Goal: Task Accomplishment & Management: Complete application form

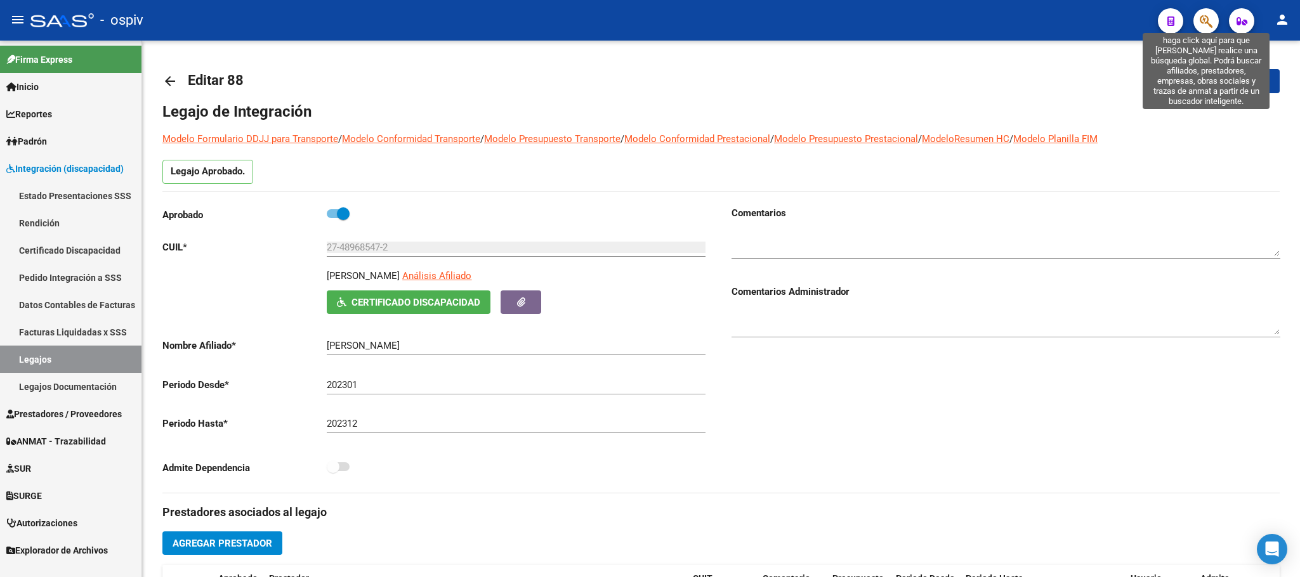
click at [1206, 17] on icon "button" at bounding box center [1206, 21] width 13 height 15
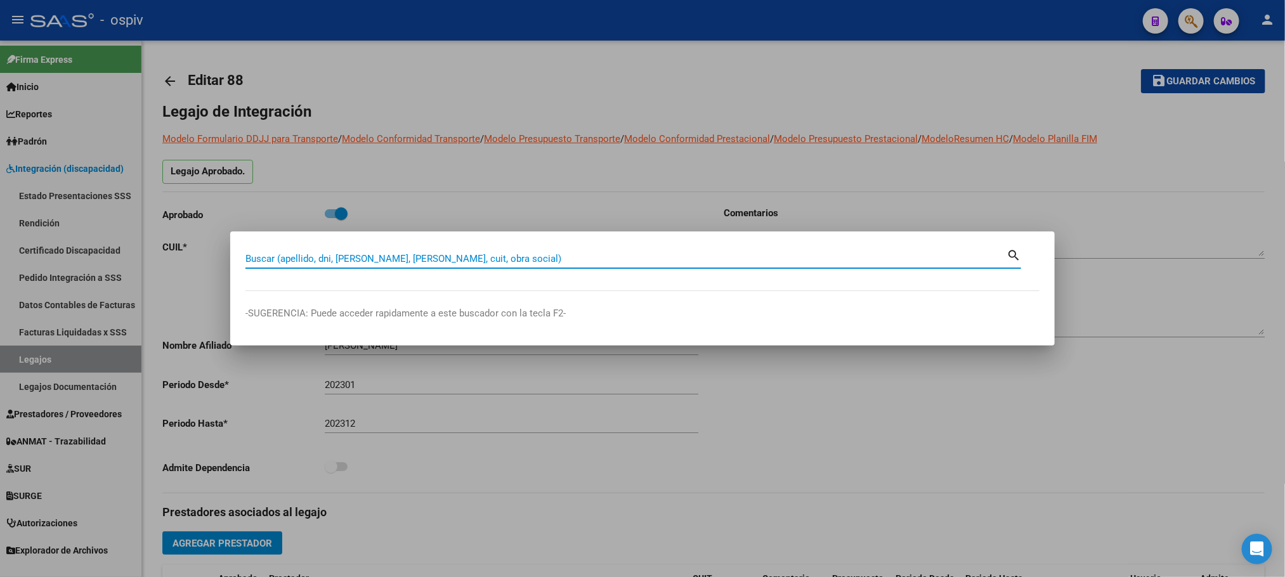
click at [410, 261] on input "Buscar (apellido, dni, [PERSON_NAME], [PERSON_NAME], cuit, obra social)" at bounding box center [626, 258] width 761 height 11
type input "[PERSON_NAME]"
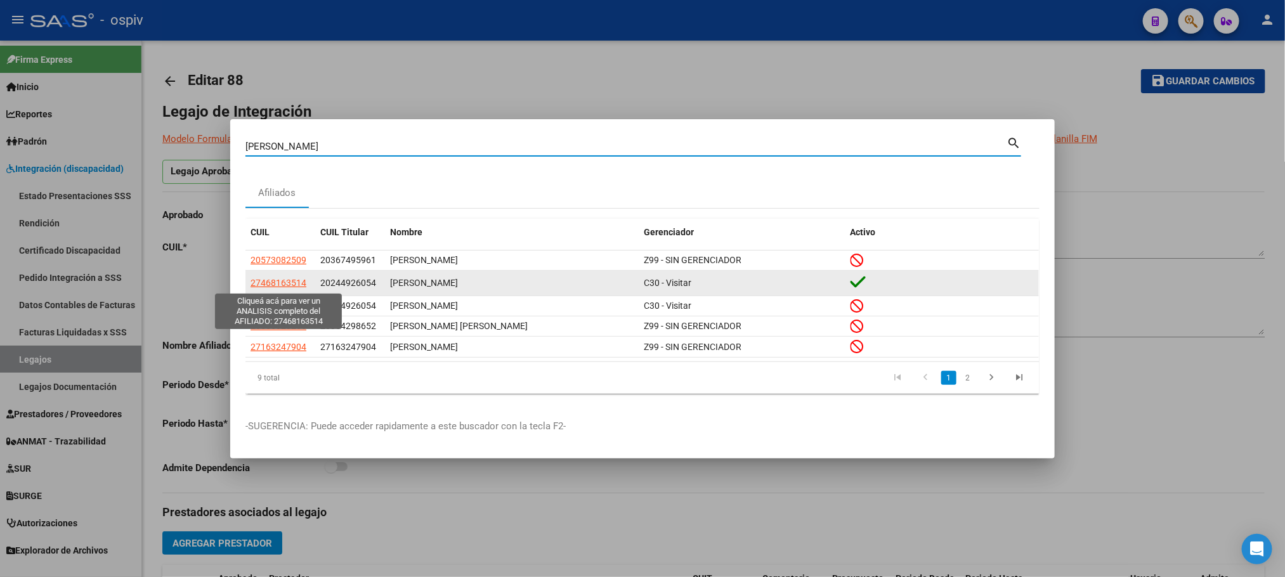
click at [282, 282] on span "27468163514" at bounding box center [279, 283] width 56 height 10
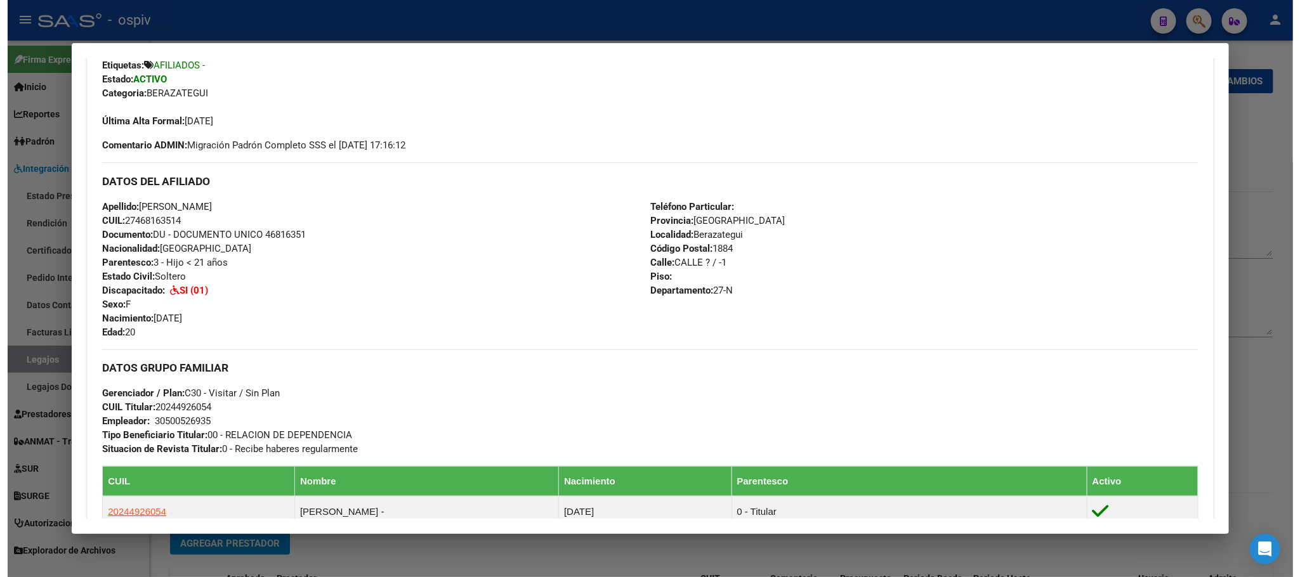
scroll to position [159, 0]
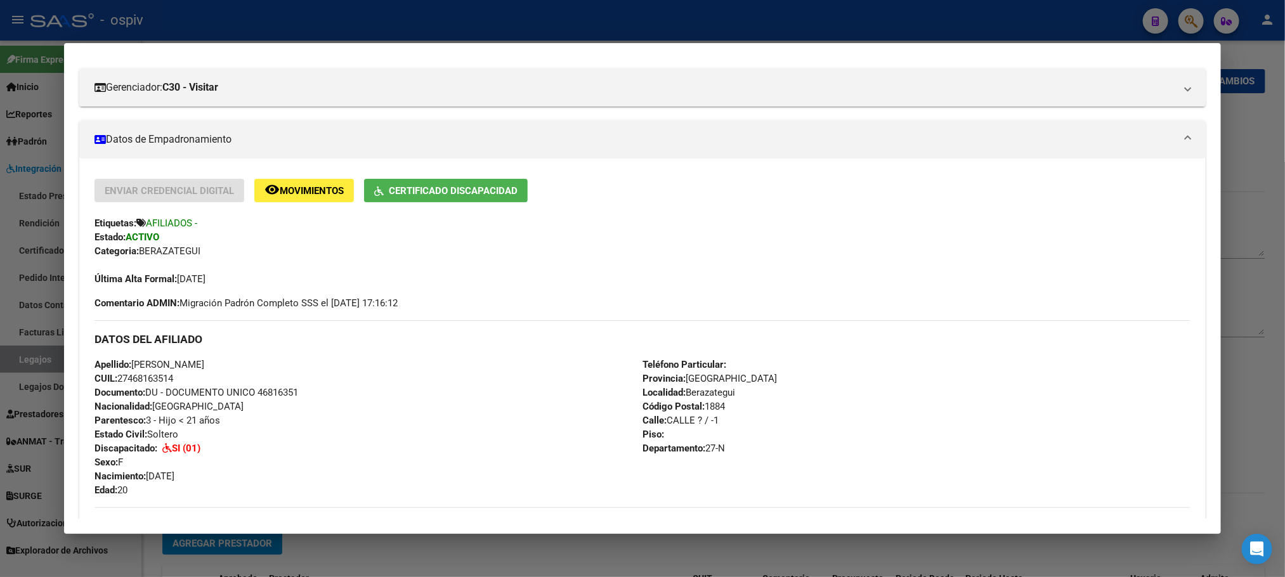
drag, startPoint x: 86, startPoint y: 364, endPoint x: 221, endPoint y: 484, distance: 181.1
click at [221, 484] on div "Enviar Credencial Digital remove_red_eye Movimientos Certificado Discapacidad E…" at bounding box center [642, 529] width 1126 height 700
copy div "Apellido: [PERSON_NAME] CUIL: 27468163514 Documento: DU - DOCUMENTO UNICO 46816…"
click at [215, 30] on div at bounding box center [642, 288] width 1285 height 577
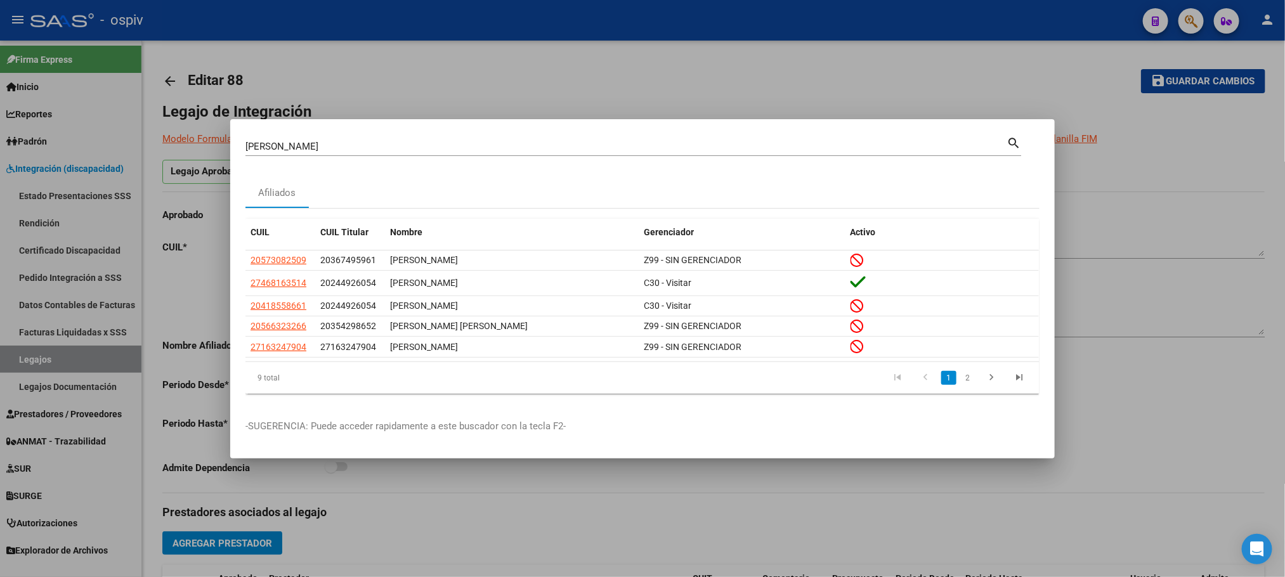
click at [221, 18] on div at bounding box center [642, 288] width 1285 height 577
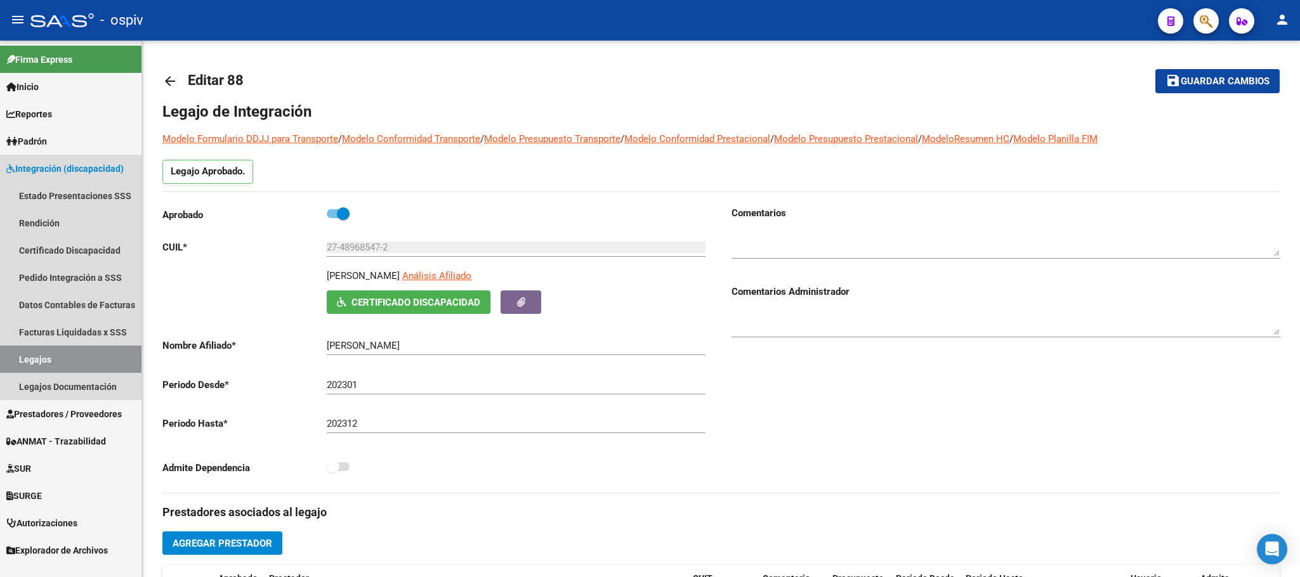
click at [60, 358] on link "Legajos" at bounding box center [70, 359] width 141 height 27
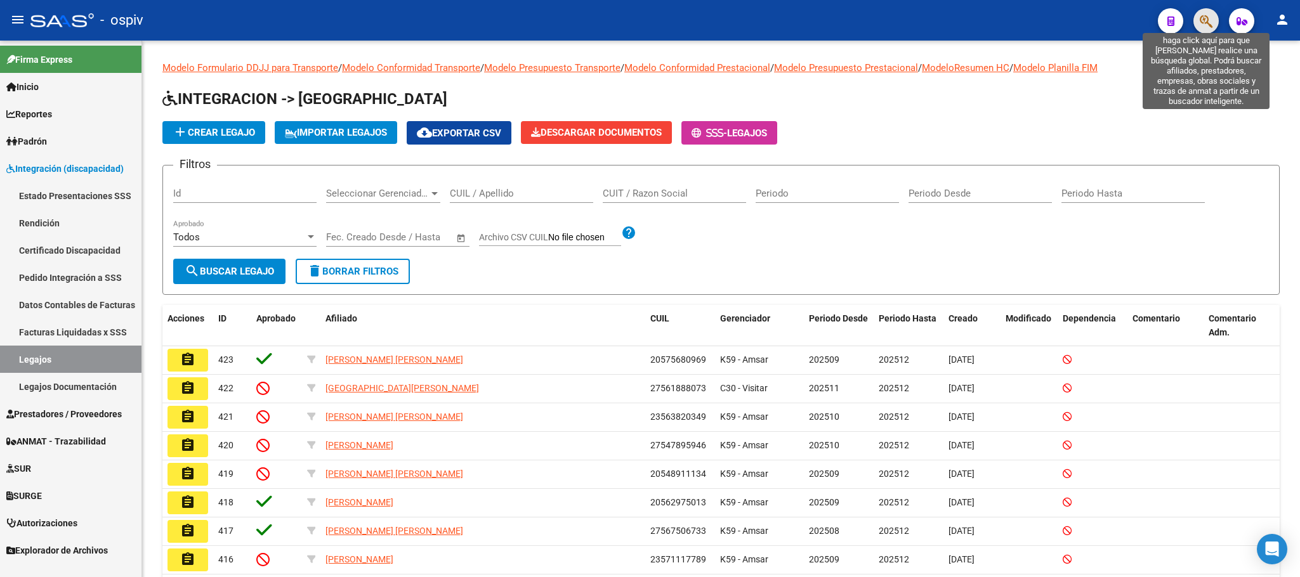
click at [1207, 19] on icon "button" at bounding box center [1206, 21] width 13 height 15
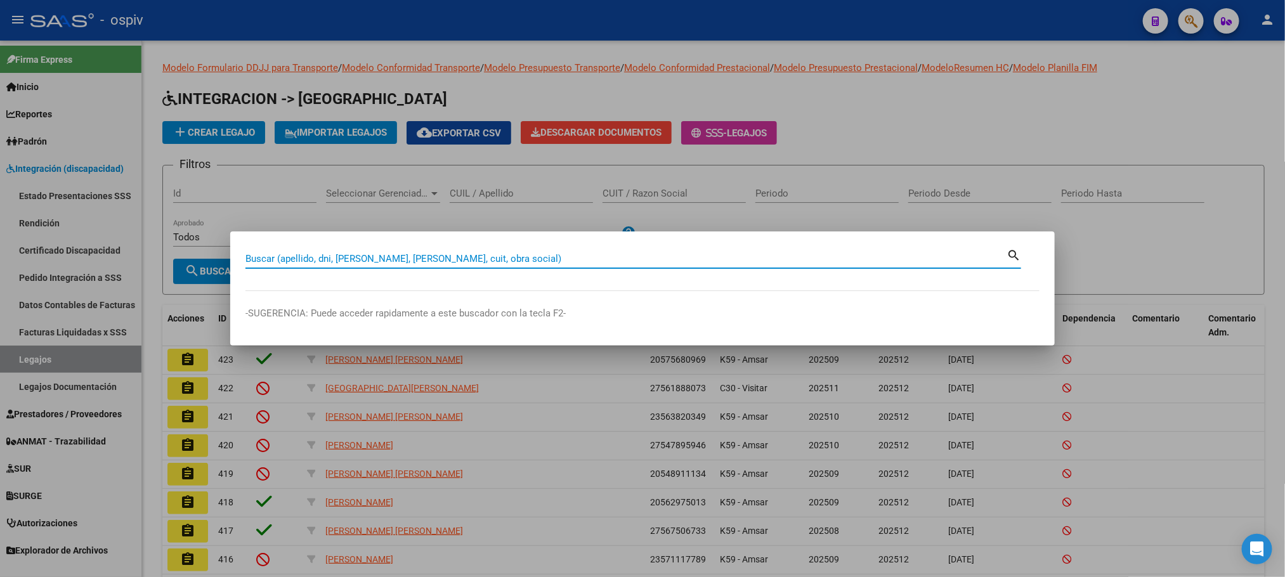
click at [456, 260] on input "Buscar (apellido, dni, [PERSON_NAME], [PERSON_NAME], cuit, obra social)" at bounding box center [626, 258] width 761 height 11
type input "E"
type input "[PERSON_NAME]"
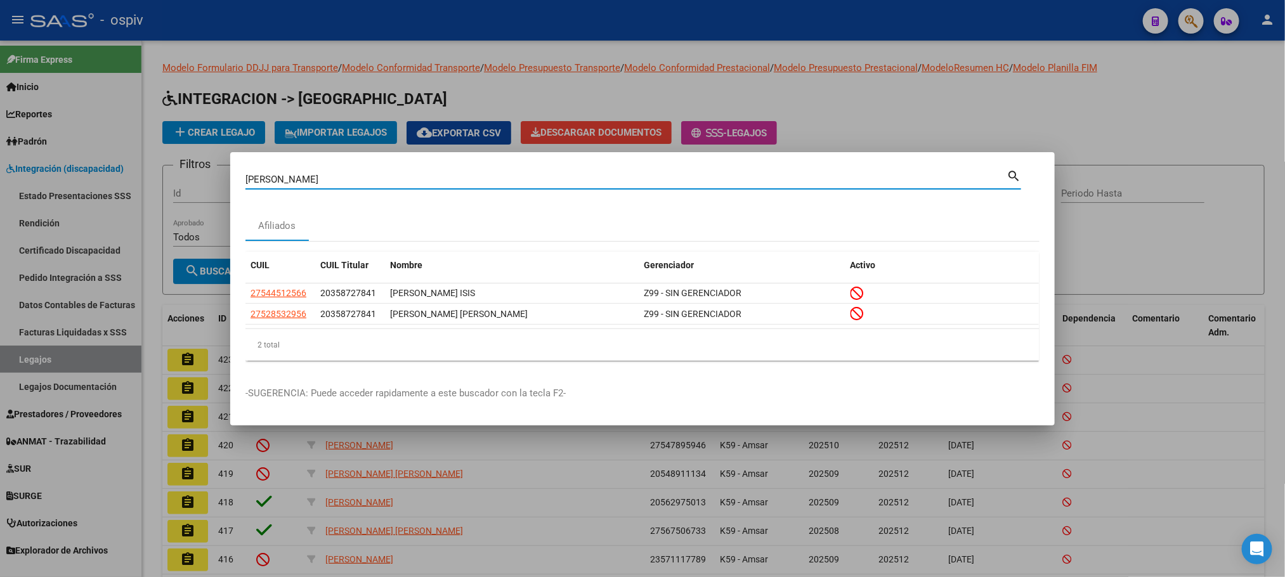
click at [1165, 126] on div at bounding box center [642, 288] width 1285 height 577
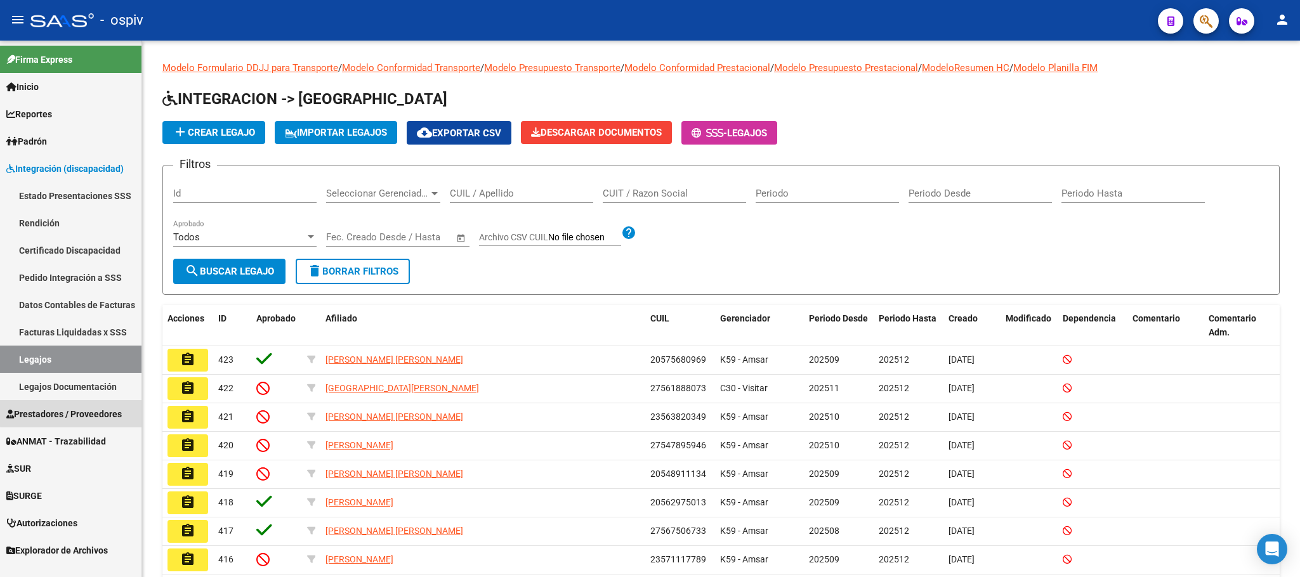
click at [74, 413] on span "Prestadores / Proveedores" at bounding box center [63, 414] width 115 height 14
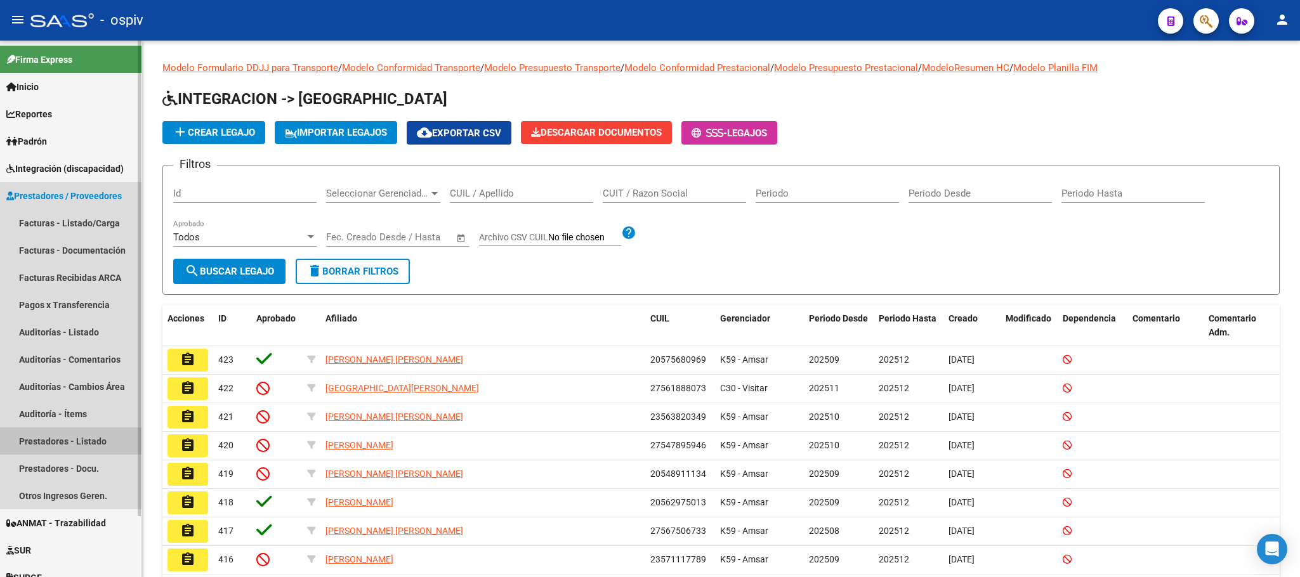
click at [56, 437] on link "Prestadores - Listado" at bounding box center [70, 441] width 141 height 27
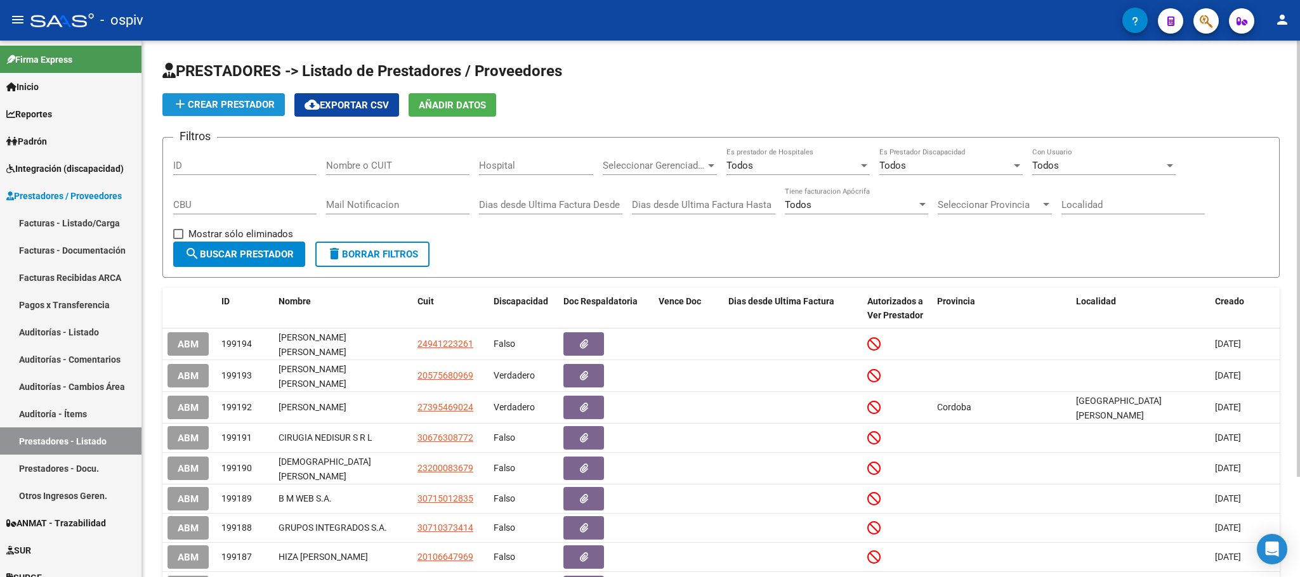
click at [258, 96] on button "add Crear Prestador" at bounding box center [223, 104] width 122 height 23
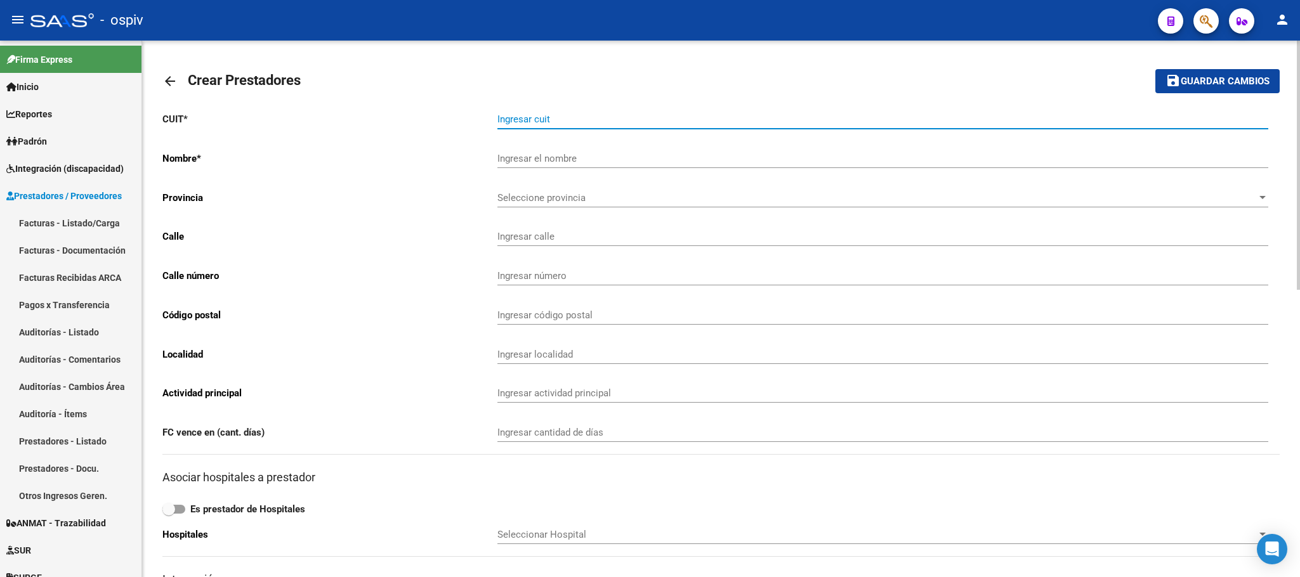
click at [625, 117] on input "Ingresar cuit" at bounding box center [882, 119] width 771 height 11
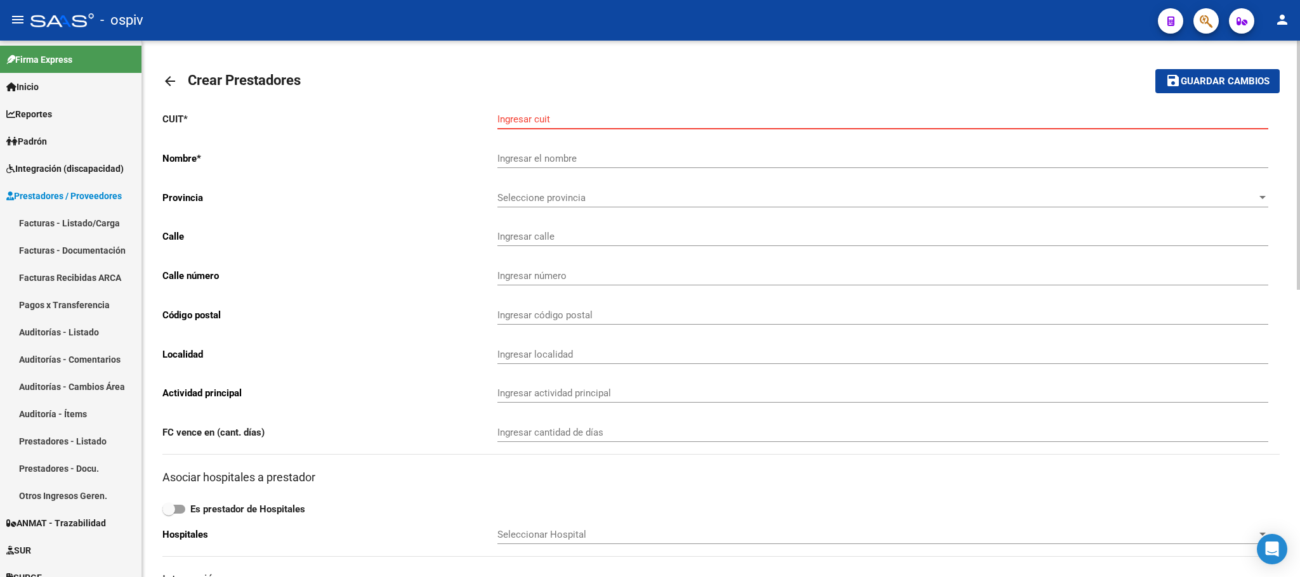
click at [541, 118] on input "Ingresar cuit" at bounding box center [882, 119] width 771 height 11
paste input "27-38988149-5"
type input "27-38988149-5"
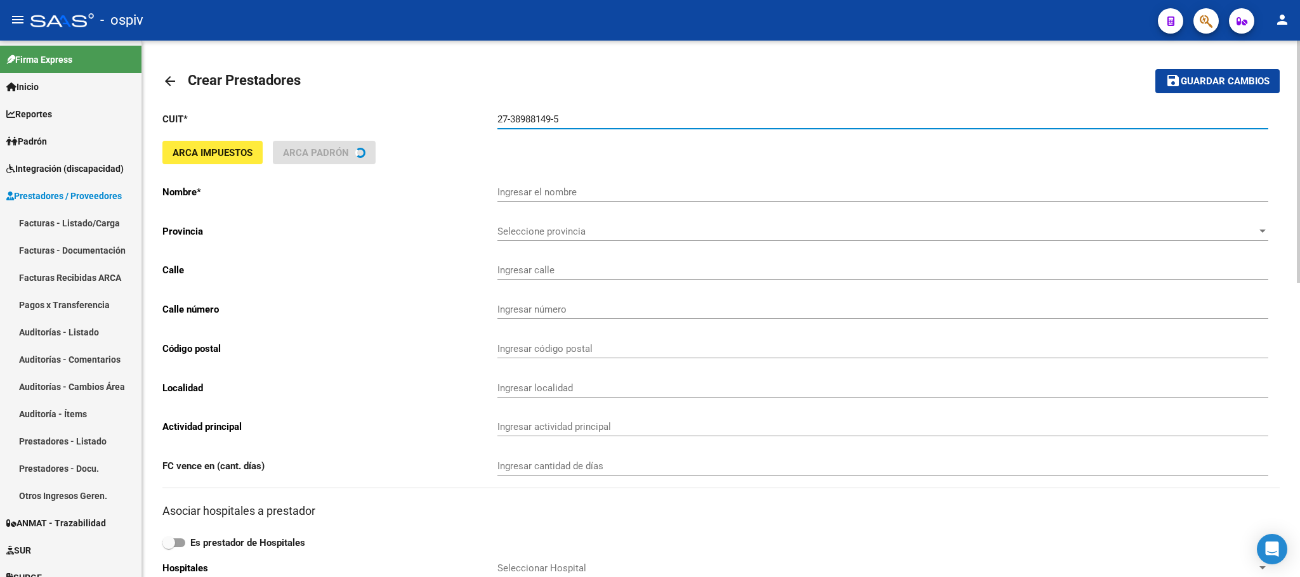
type input "[PERSON_NAME]"
type input "[PERSON_NAME] 4735"
type input "4735"
type input "5123"
type input "BARRIO [GEOGRAPHIC_DATA][PERSON_NAME]"
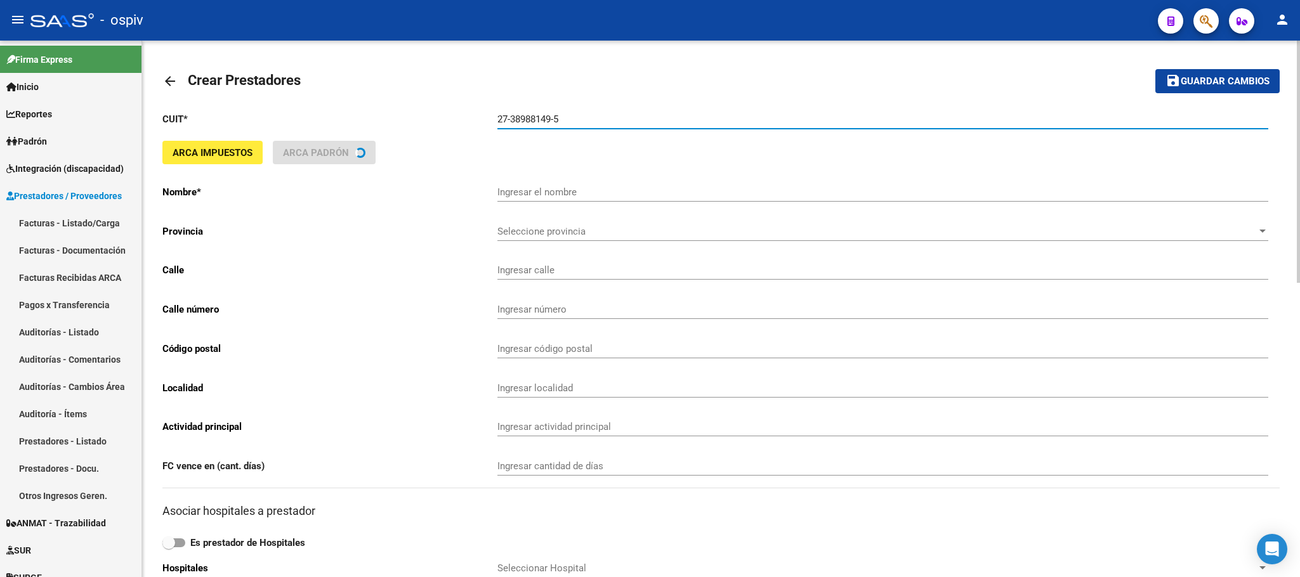
type input "869090"
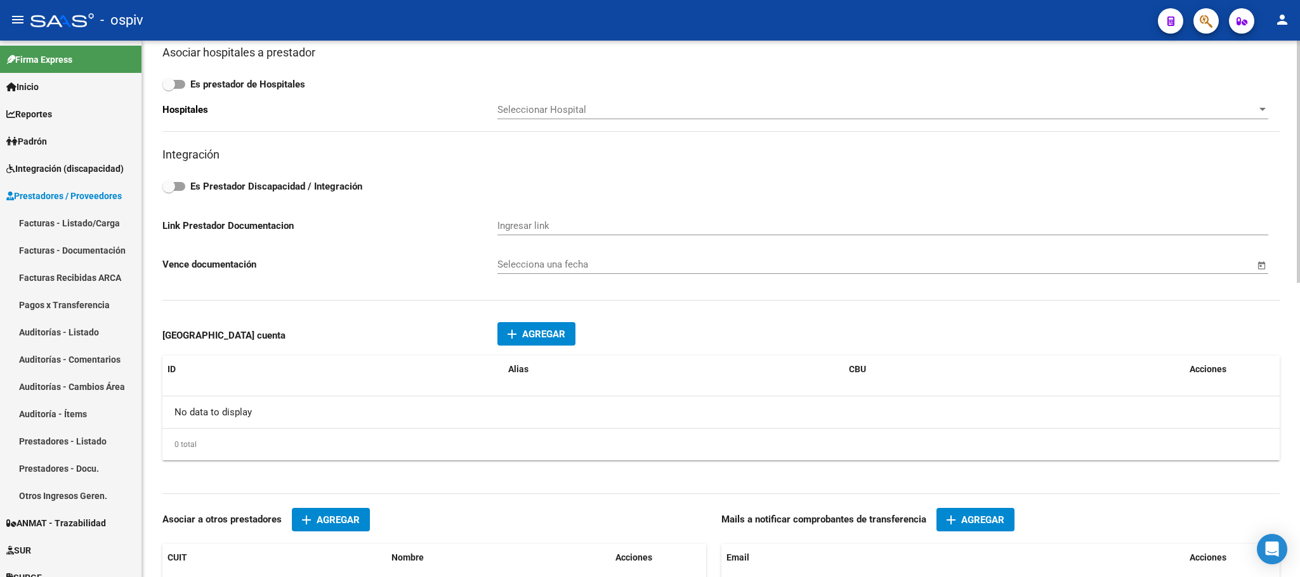
scroll to position [476, 0]
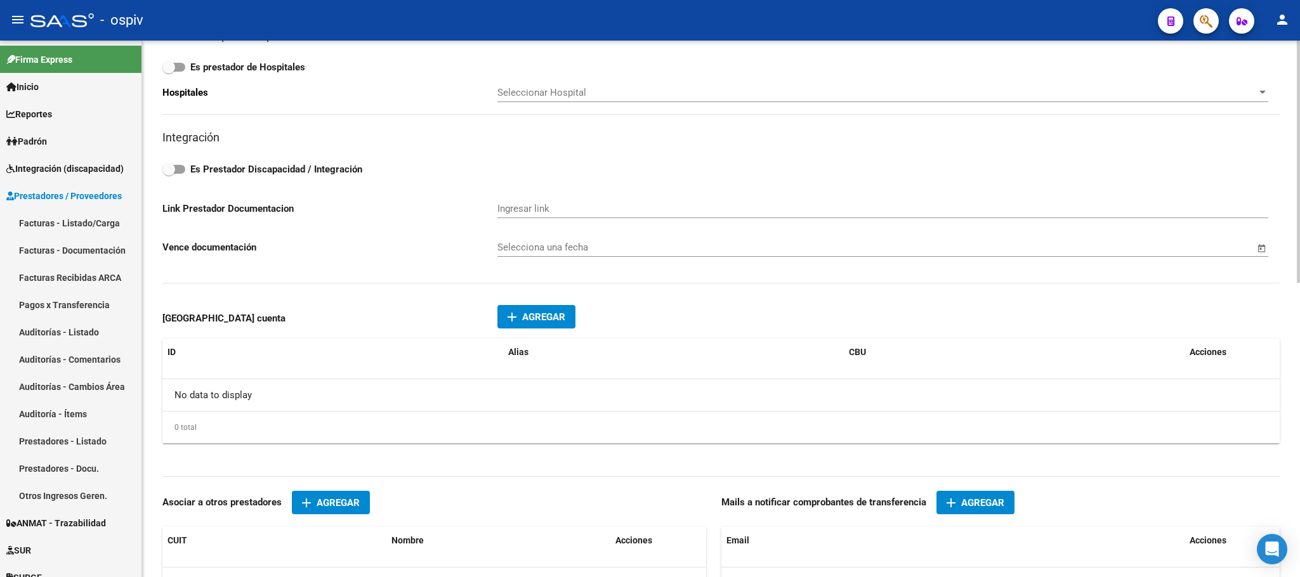
type input "27-38988149-5"
click at [185, 173] on label "Es Prestador Discapacidad / Integración" at bounding box center [720, 169] width 1117 height 15
click at [169, 174] on input "Es Prestador Discapacidad / Integración" at bounding box center [168, 174] width 1 height 1
checkbox input "true"
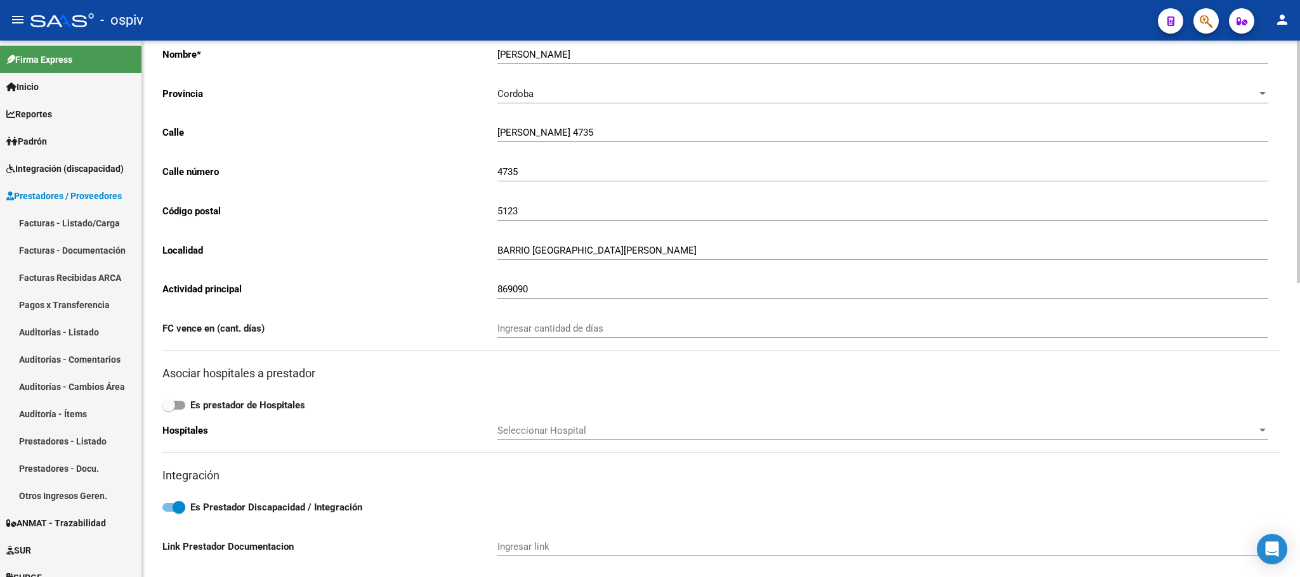
scroll to position [0, 0]
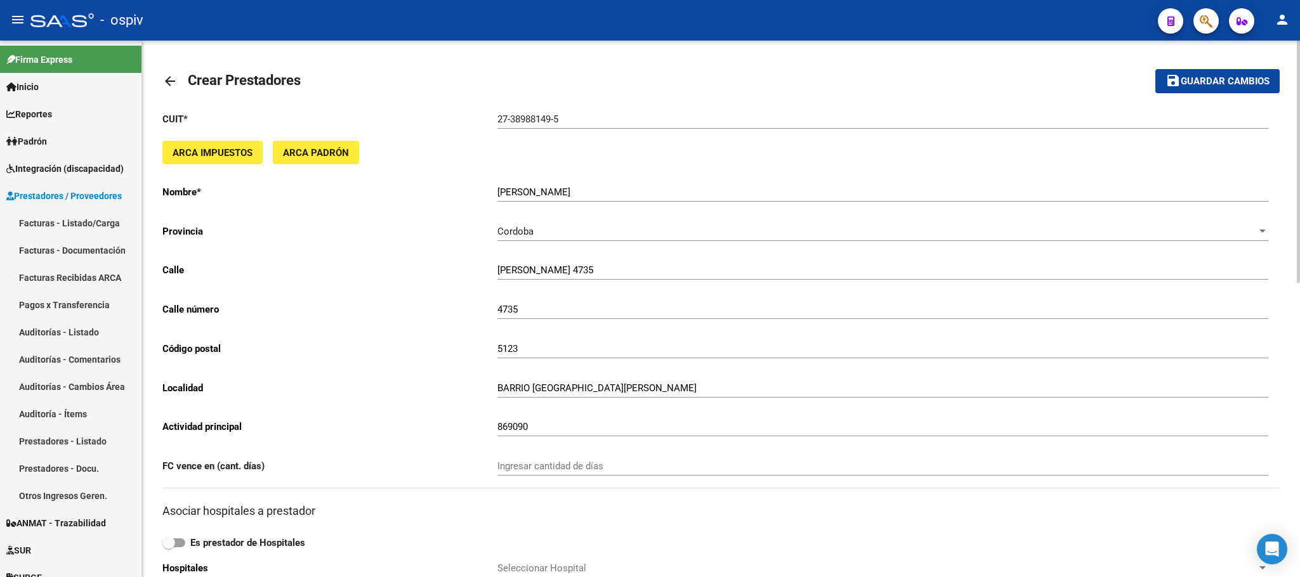
click at [1205, 76] on span "Guardar cambios" at bounding box center [1225, 81] width 89 height 11
